Goal: Task Accomplishment & Management: Use online tool/utility

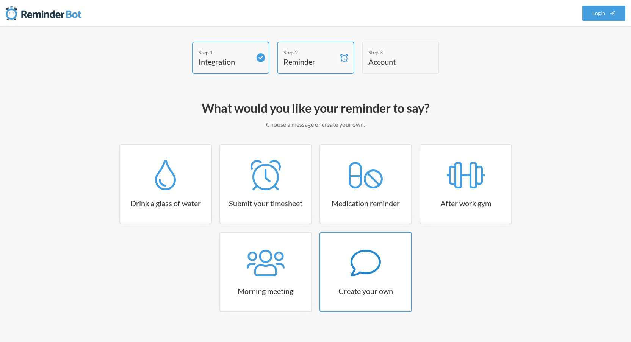
click at [369, 265] on icon at bounding box center [365, 263] width 30 height 30
select select "08:30:00"
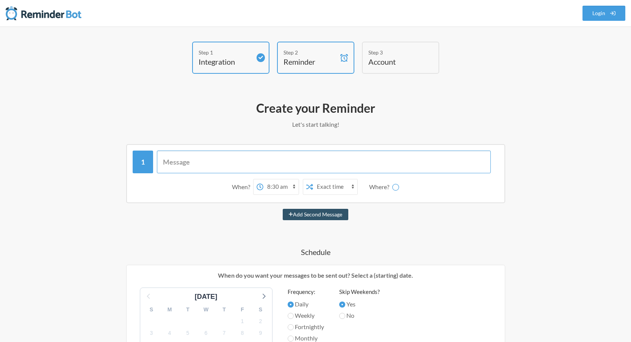
click at [215, 163] on input "text" at bounding box center [324, 162] width 334 height 23
paste input "EKH-MEH"
type input "EKH-MEH"
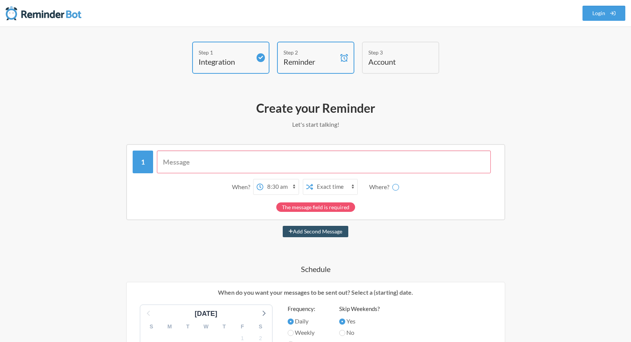
select select "D09CXFNG09E"
click at [242, 158] on input "text" at bounding box center [324, 162] width 334 height 23
paste input "Reunião técnica às 11h - [URL][DOMAIN_NAME]"
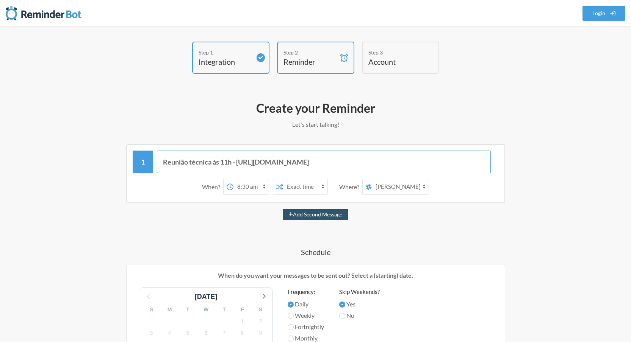
type input "Reunião técnica às 11h - [URL][DOMAIN_NAME]"
click at [312, 186] on select "Exact time Random time" at bounding box center [305, 187] width 44 height 15
click at [391, 185] on select "canal-geral social lux-condominios-engineering-central board-trello notificacoe…" at bounding box center [400, 187] width 57 height 15
click at [390, 117] on div "Create your Reminder Let's start talking! Messages are not sending from this de…" at bounding box center [315, 346] width 439 height 499
click at [404, 190] on select "canal-geral social lux-condominios-engineering-central board-trello notificacoe…" at bounding box center [400, 187] width 57 height 15
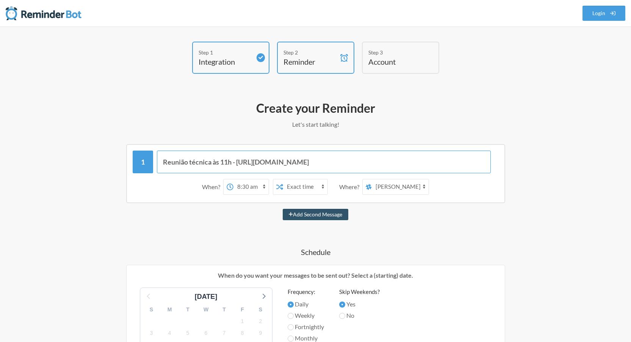
click at [267, 163] on input "Reunião técnica às 11h - [URL][DOMAIN_NAME]" at bounding box center [324, 162] width 334 height 23
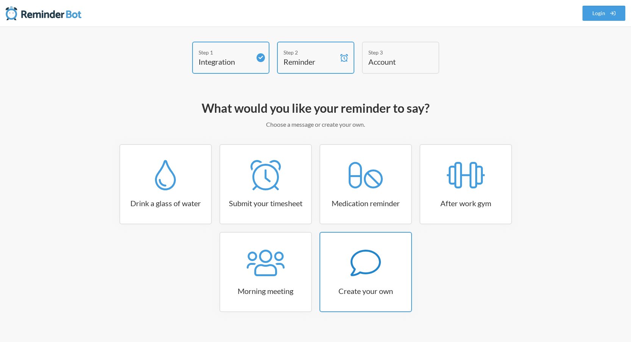
click at [354, 270] on icon at bounding box center [365, 263] width 30 height 27
select select "08:30:00"
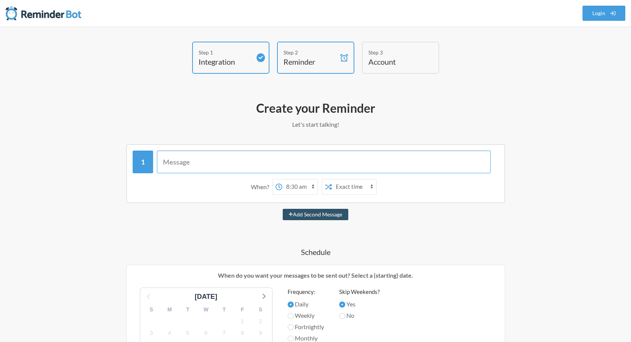
click at [256, 167] on input "text" at bounding box center [324, 162] width 334 height 23
paste input "Reunião técnica às 11h - [URL][DOMAIN_NAME]"
type input "Reunião técnica às 11h - [URL][DOMAIN_NAME]"
select select "D09CXFNG09E"
type input "Reunião técnica às 11h - [URL][DOMAIN_NAME]"
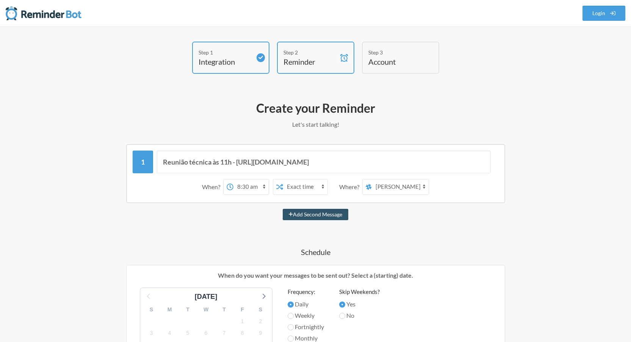
click at [295, 183] on select "Exact time Random time" at bounding box center [305, 187] width 44 height 15
click at [251, 186] on select "12:00 am 12:15 am 12:30 am 12:45 am 1:00 am 1:15 am 1:30 am 1:45 am 2:00 am 2:1…" at bounding box center [250, 187] width 35 height 15
select select "11:00:00"
click at [233, 180] on select "12:00 am 12:15 am 12:30 am 12:45 am 1:00 am 1:15 am 1:30 am 1:45 am 2:00 am 2:1…" at bounding box center [250, 187] width 35 height 15
click at [317, 184] on select "Exact time Random time" at bounding box center [305, 187] width 44 height 15
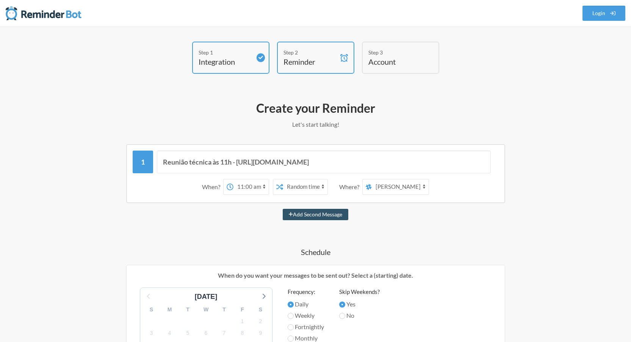
click at [283, 180] on select "Exact time Random time" at bounding box center [305, 187] width 44 height 15
click at [302, 186] on select "Exact time Random time" at bounding box center [305, 187] width 44 height 15
select select "false"
click at [283, 180] on select "Exact time Random time" at bounding box center [305, 187] width 44 height 15
click at [384, 185] on select "tecnologia canal-geral social lux-condominios-engineering-central board-[PERSON…" at bounding box center [400, 187] width 57 height 15
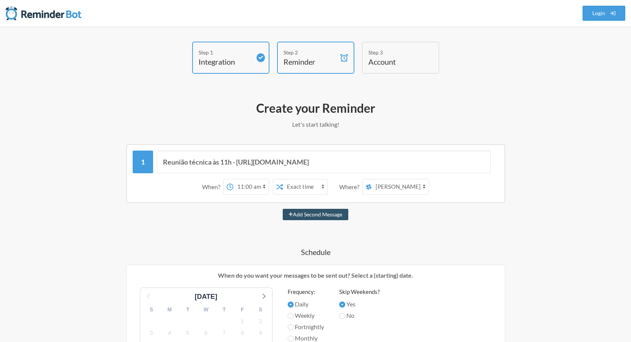
select select "C09BGH3BS4T"
click at [372, 180] on select "tecnologia canal-geral social lux-condominios-engineering-central board-[PERSON…" at bounding box center [400, 187] width 57 height 15
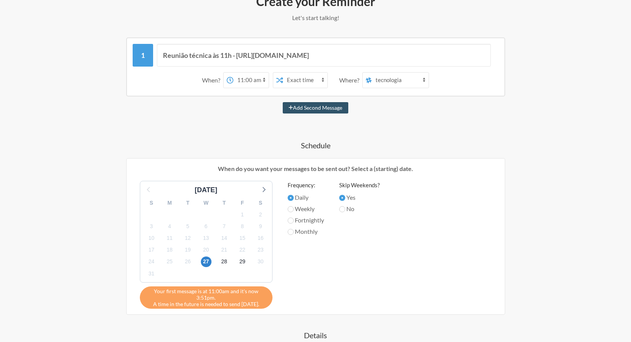
scroll to position [114, 0]
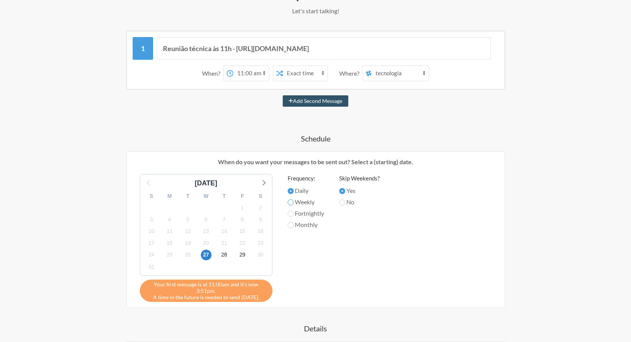
click at [290, 201] on input "Weekly" at bounding box center [291, 203] width 6 height 6
radio input "true"
click at [344, 202] on input "No" at bounding box center [342, 203] width 6 height 6
radio input "true"
click at [345, 190] on input "Yes" at bounding box center [342, 191] width 6 height 6
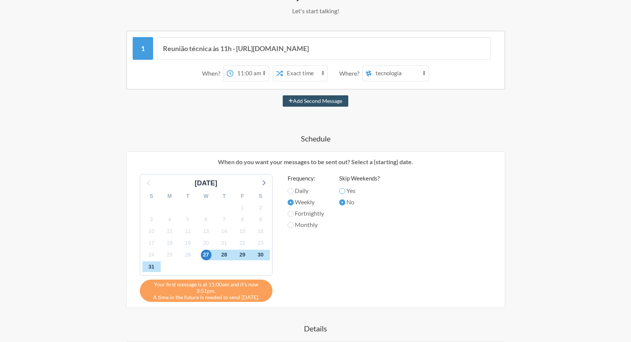
radio input "true"
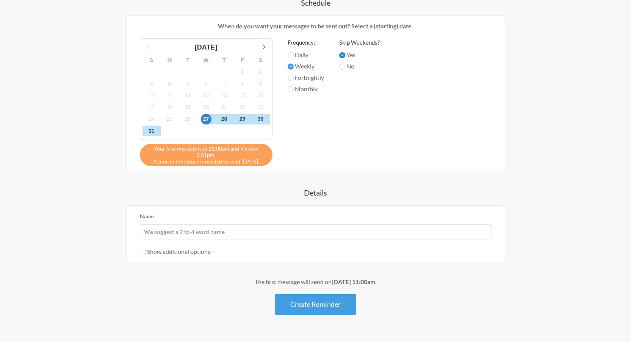
scroll to position [256, 0]
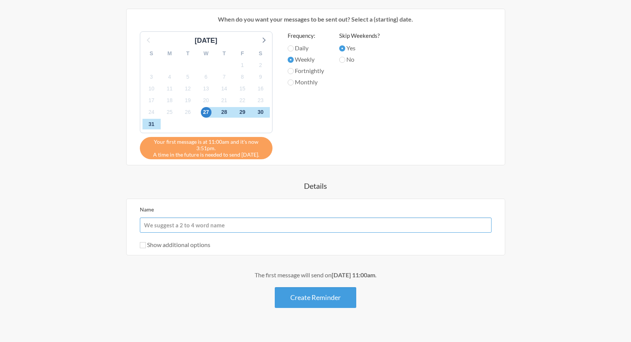
click at [168, 227] on input "Name" at bounding box center [316, 225] width 352 height 15
type input "@and"
type input "@[PERSON_NAME]"
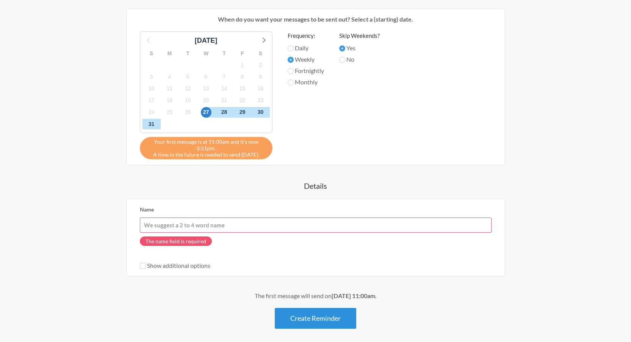
click at [293, 314] on button "Create Reminder" at bounding box center [315, 318] width 81 height 21
click at [206, 279] on div "Reunião técnica às 11h - [URL][DOMAIN_NAME] When? 12:00 am 12:15 am 12:30 am 12…" at bounding box center [315, 108] width 439 height 441
click at [179, 218] on input "Name" at bounding box center [316, 225] width 352 height 15
click at [107, 241] on div "Reunião técnica às 11h - [URL][DOMAIN_NAME] When? 12:00 am 12:15 am 12:30 am 12…" at bounding box center [315, 108] width 439 height 441
click at [176, 225] on input "Name" at bounding box center [316, 225] width 352 height 15
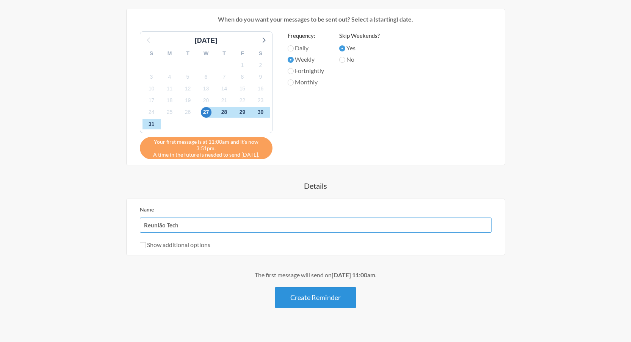
type input "Reunião Tech"
click at [294, 299] on button "Create Reminder" at bounding box center [315, 298] width 81 height 21
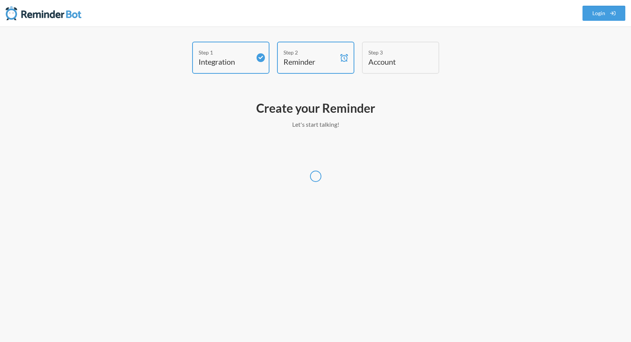
scroll to position [0, 0]
select select "Europe/[GEOGRAPHIC_DATA]"
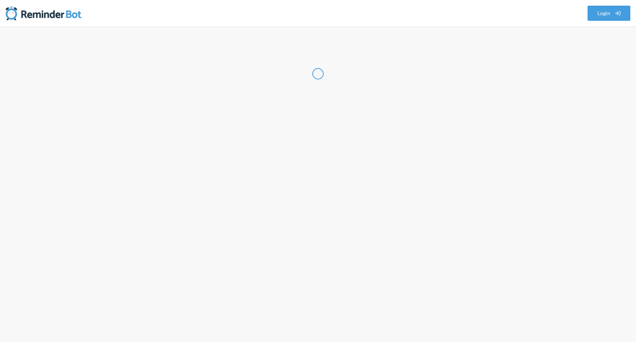
select select "PT"
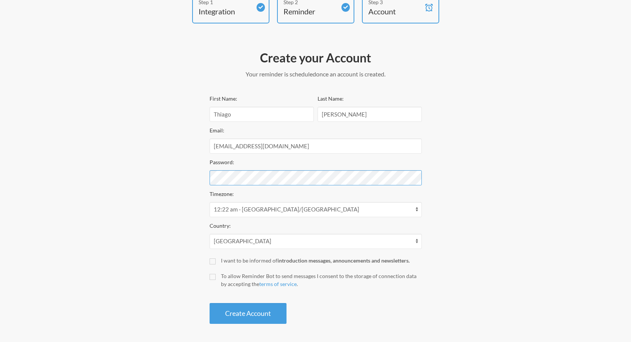
scroll to position [51, 0]
click at [211, 260] on input "I want to be informed of introduction messages, announcements and newsletters." at bounding box center [212, 261] width 6 height 6
checkbox input "true"
click at [235, 308] on button "Create Account" at bounding box center [247, 313] width 77 height 21
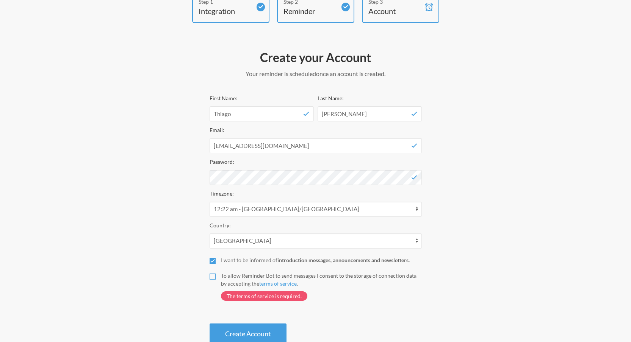
click at [209, 277] on input "To allow Reminder Bot to send messages I consent to the storage of connection d…" at bounding box center [212, 277] width 6 height 6
checkbox input "true"
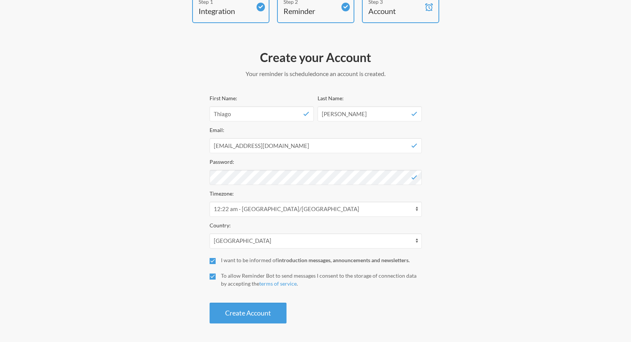
click at [222, 263] on div "I want to be informed of introduction messages, announcements and newsletters." at bounding box center [321, 260] width 201 height 8
click at [216, 263] on input "I want to be informed of introduction messages, announcements and newsletters." at bounding box center [212, 261] width 6 height 6
checkbox input "false"
click at [240, 308] on button "Create Account" at bounding box center [247, 313] width 77 height 21
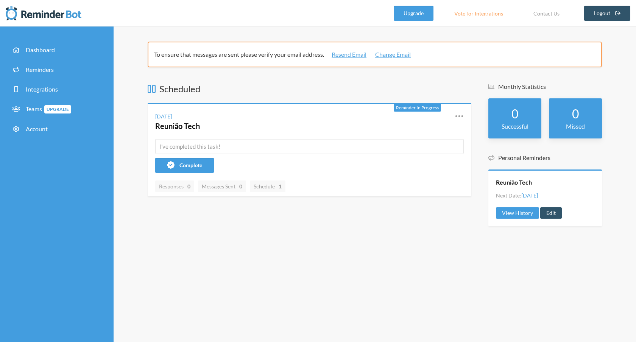
click at [231, 221] on div "Scheduled Reminder In Progress Wednesday, August 27 Reunião Tech Reschedule Vie…" at bounding box center [310, 159] width 324 height 152
click at [457, 116] on icon at bounding box center [459, 116] width 9 height 9
click at [350, 264] on div "To ensure that messages are sent please verify your email address. Resend Email…" at bounding box center [375, 185] width 523 height 316
click at [337, 85] on h3 "Scheduled" at bounding box center [310, 89] width 324 height 13
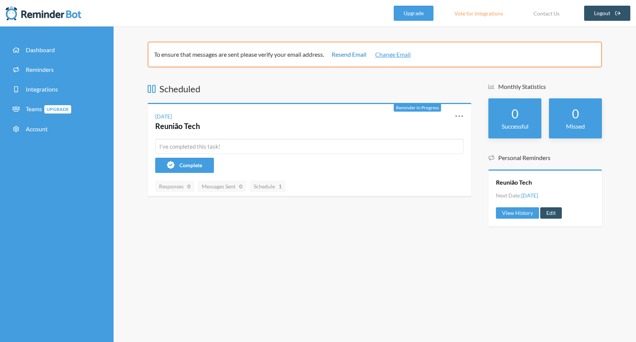
click at [353, 55] on link "Resend Email" at bounding box center [349, 54] width 35 height 9
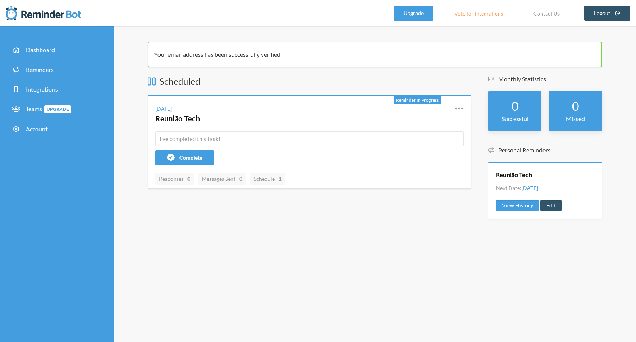
click at [211, 231] on div "Your email address has been successfully verified Scheduled Reminder In Progres…" at bounding box center [375, 185] width 523 height 316
click at [420, 14] on link "Upgrade" at bounding box center [414, 13] width 40 height 15
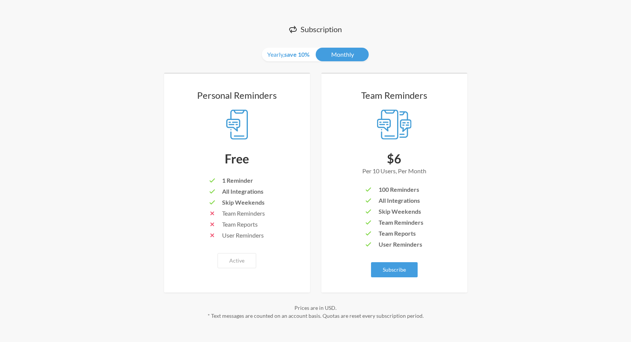
scroll to position [33, 0]
